Goal: Transaction & Acquisition: Purchase product/service

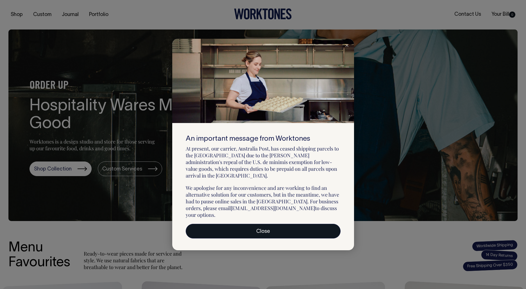
click at [268, 229] on link "Close" at bounding box center [263, 231] width 155 height 15
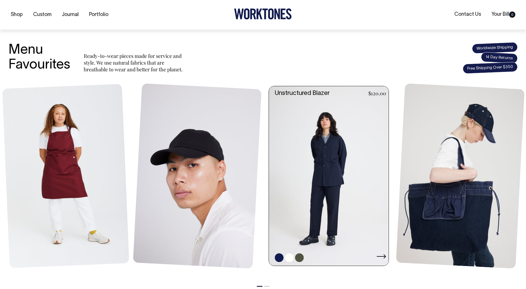
scroll to position [198, 0]
click at [337, 198] on link at bounding box center [330, 176] width 123 height 180
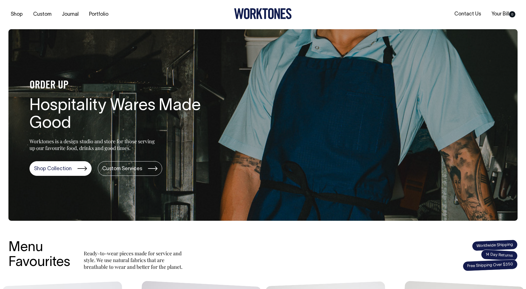
scroll to position [0, 0]
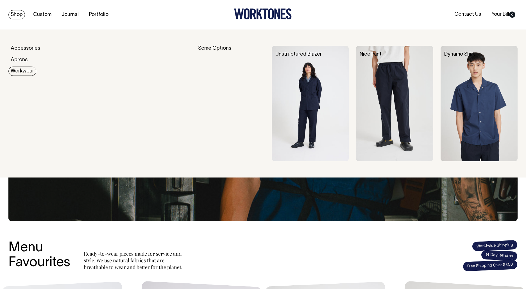
click at [404, 104] on img at bounding box center [394, 104] width 77 height 116
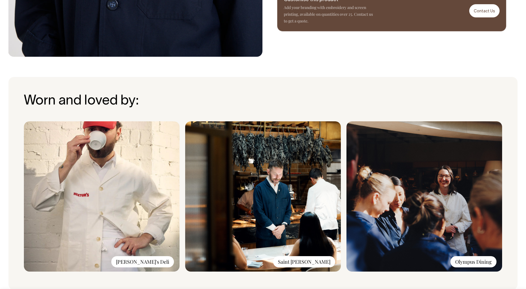
scroll to position [353, 0]
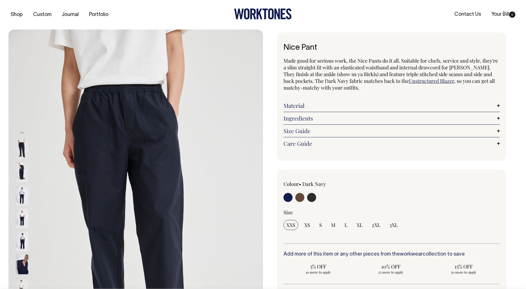
click at [290, 197] on input "radio" at bounding box center [287, 197] width 9 height 9
